Goal: Task Accomplishment & Management: Understand process/instructions

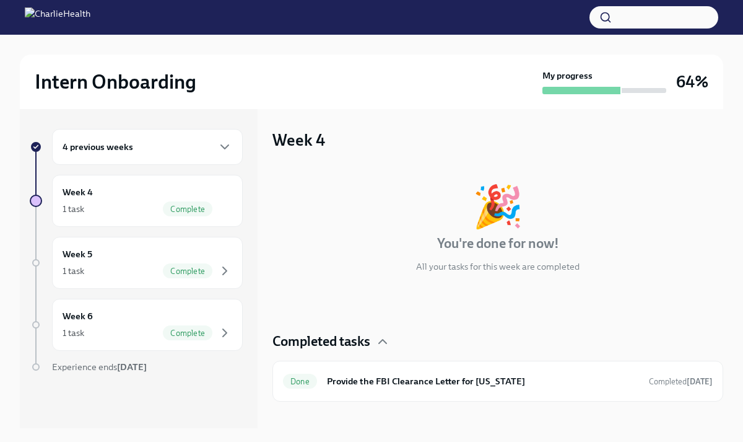
click at [185, 155] on div "4 previous weeks" at bounding box center [147, 147] width 191 height 36
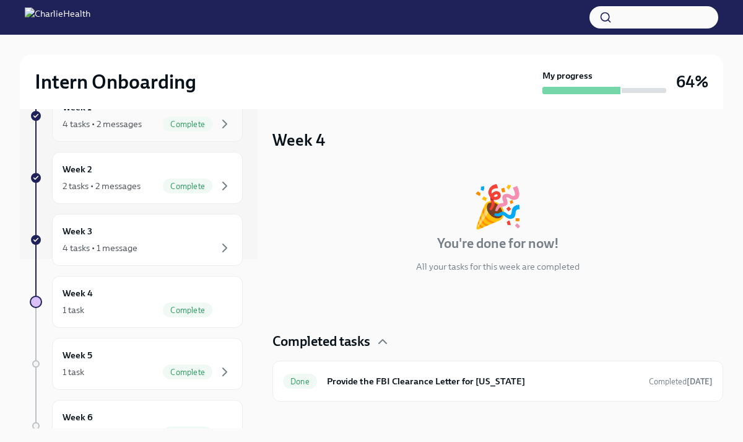
scroll to position [172, 0]
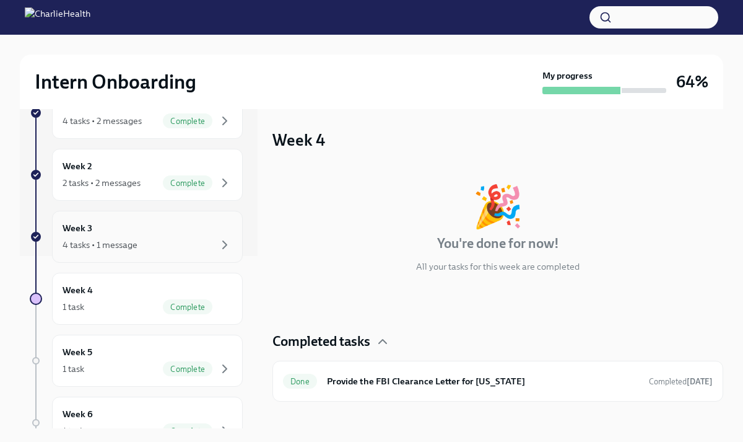
click at [178, 243] on div "4 tasks • 1 message" at bounding box center [148, 244] width 170 height 15
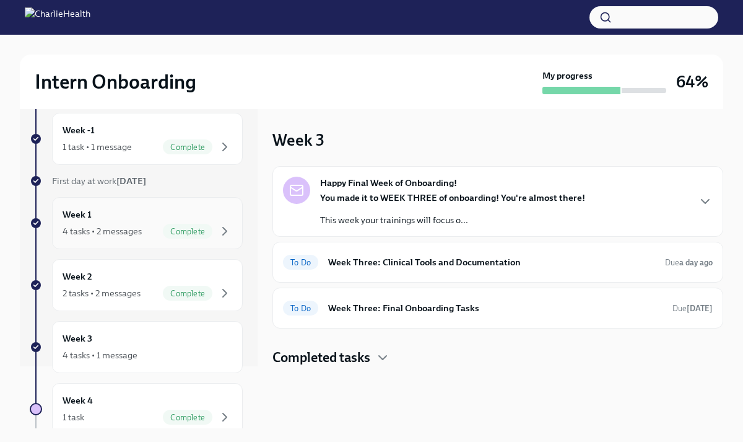
scroll to position [63, 0]
click at [424, 268] on h6 "Week Three: Clinical Tools and Documentation" at bounding box center [491, 262] width 327 height 14
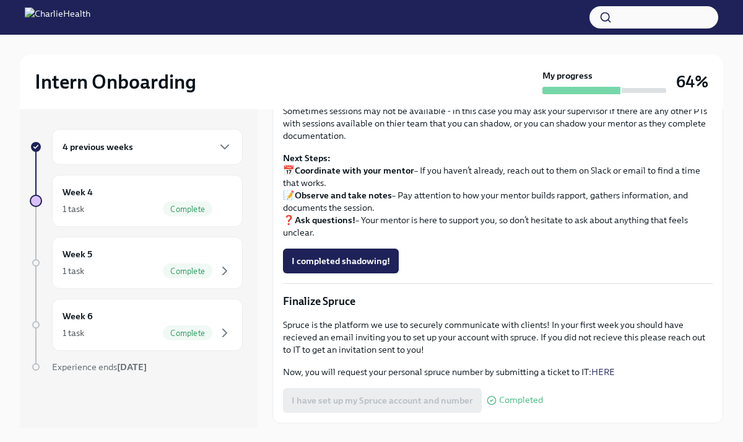
scroll to position [1084, 0]
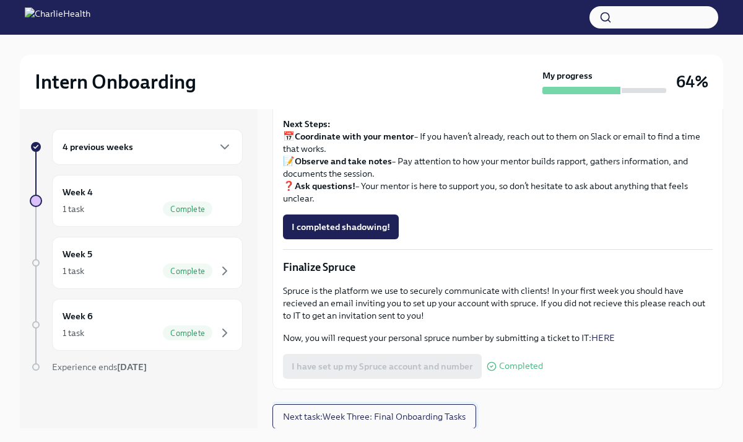
click at [393, 407] on button "Next task : Week Three: Final Onboarding Tasks" at bounding box center [374, 416] width 204 height 25
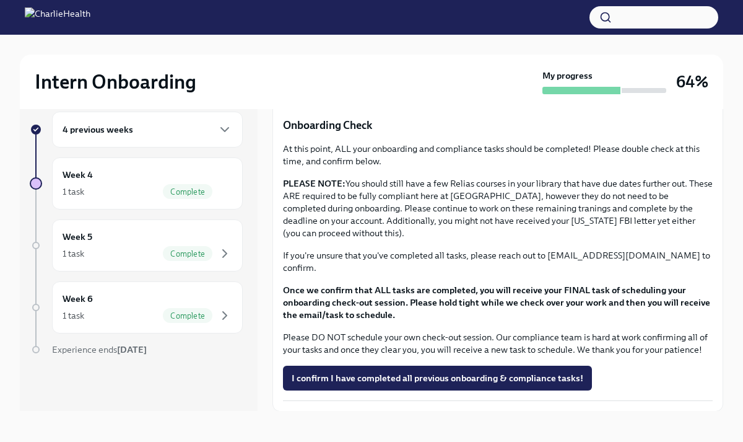
scroll to position [19, 0]
